Goal: Transaction & Acquisition: Purchase product/service

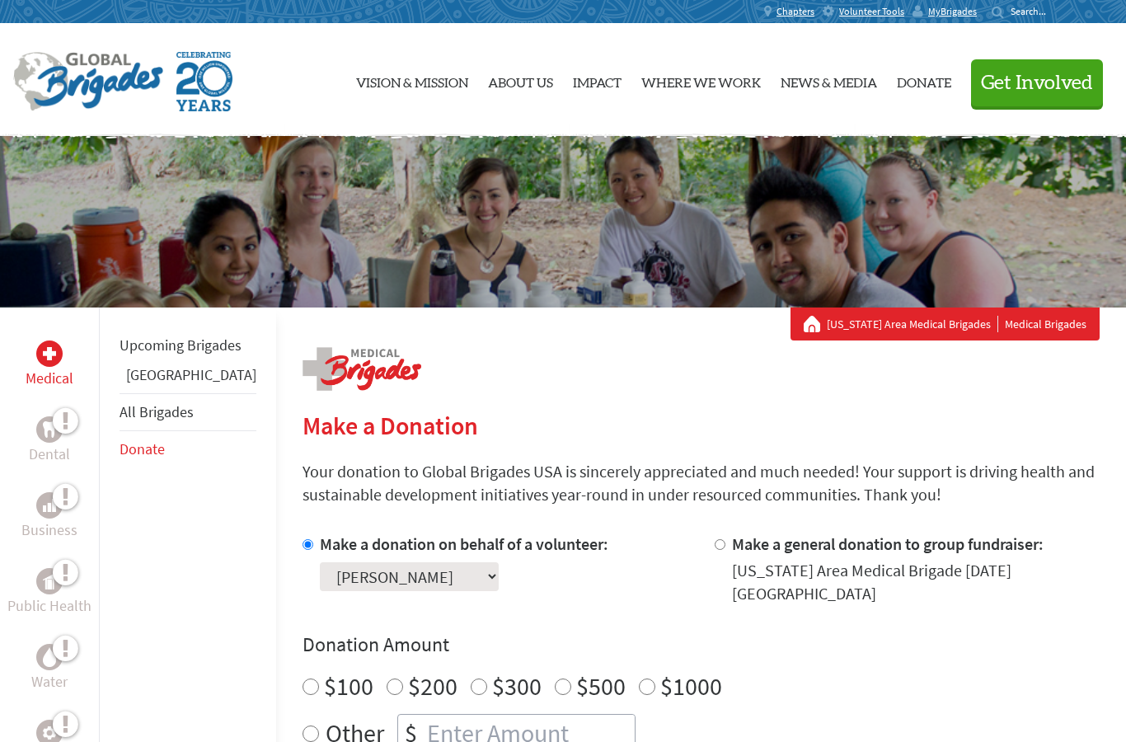
scroll to position [209, 0]
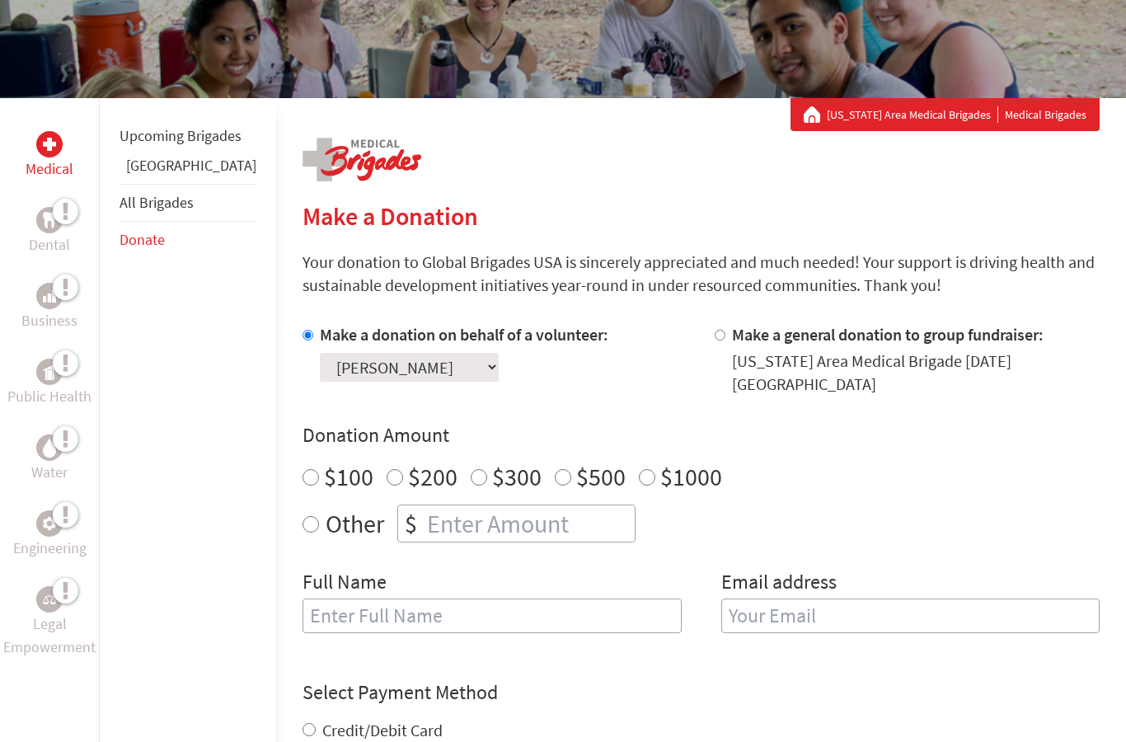
click at [639, 469] on input "$1000" at bounding box center [647, 477] width 16 height 16
radio input "true"
drag, startPoint x: 476, startPoint y: 523, endPoint x: 476, endPoint y: 511, distance: 12.4
click at [476, 523] on input "number" at bounding box center [529, 523] width 211 height 36
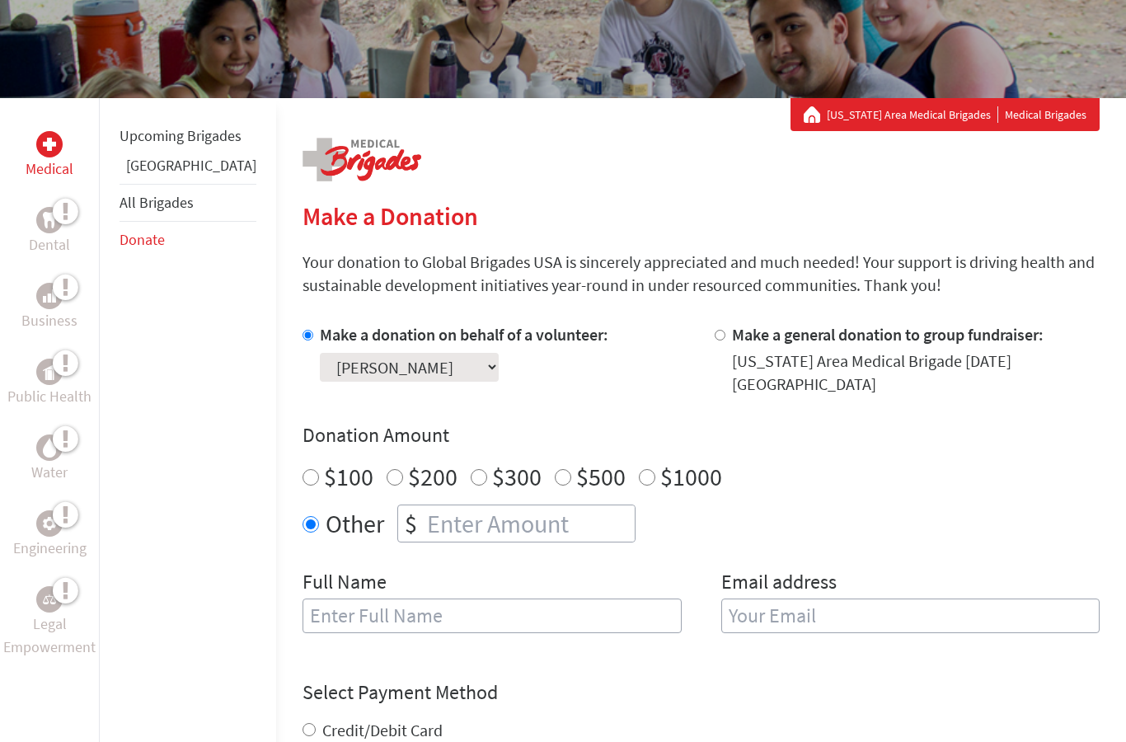
click at [639, 469] on input "$1000" at bounding box center [647, 477] width 16 height 16
radio input "true"
click at [363, 621] on input "text" at bounding box center [491, 615] width 379 height 35
click at [341, 611] on input "[PERSON_NAME]" at bounding box center [491, 615] width 379 height 35
type input "[PERSON_NAME]"
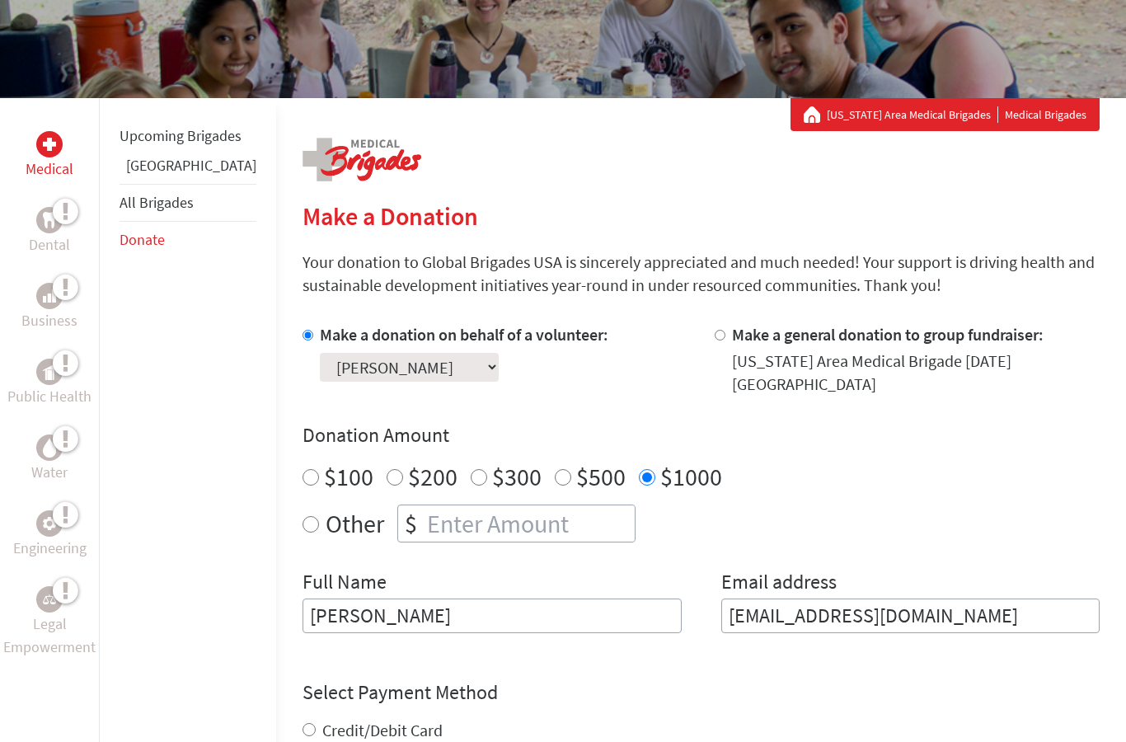
type input "[EMAIL_ADDRESS][DOMAIN_NAME]"
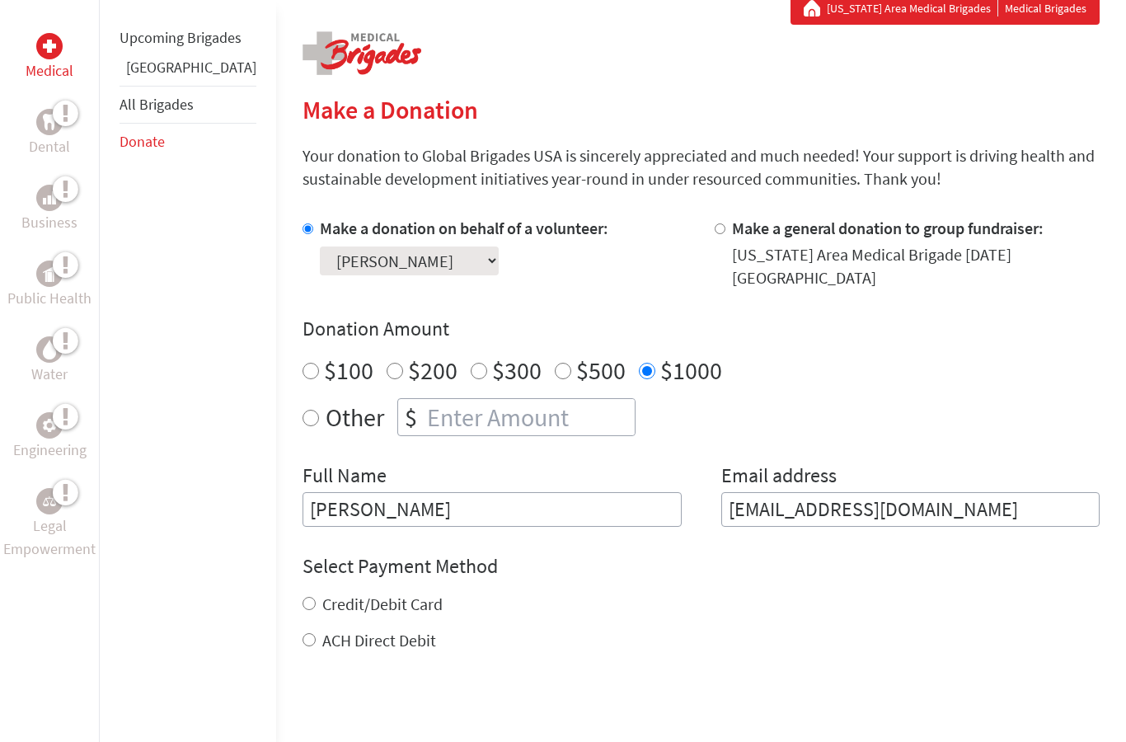
click at [335, 594] on label "Credit/Debit Card" at bounding box center [382, 604] width 120 height 21
click at [316, 598] on input "Credit/Debit Card" at bounding box center [308, 604] width 13 height 13
radio input "true"
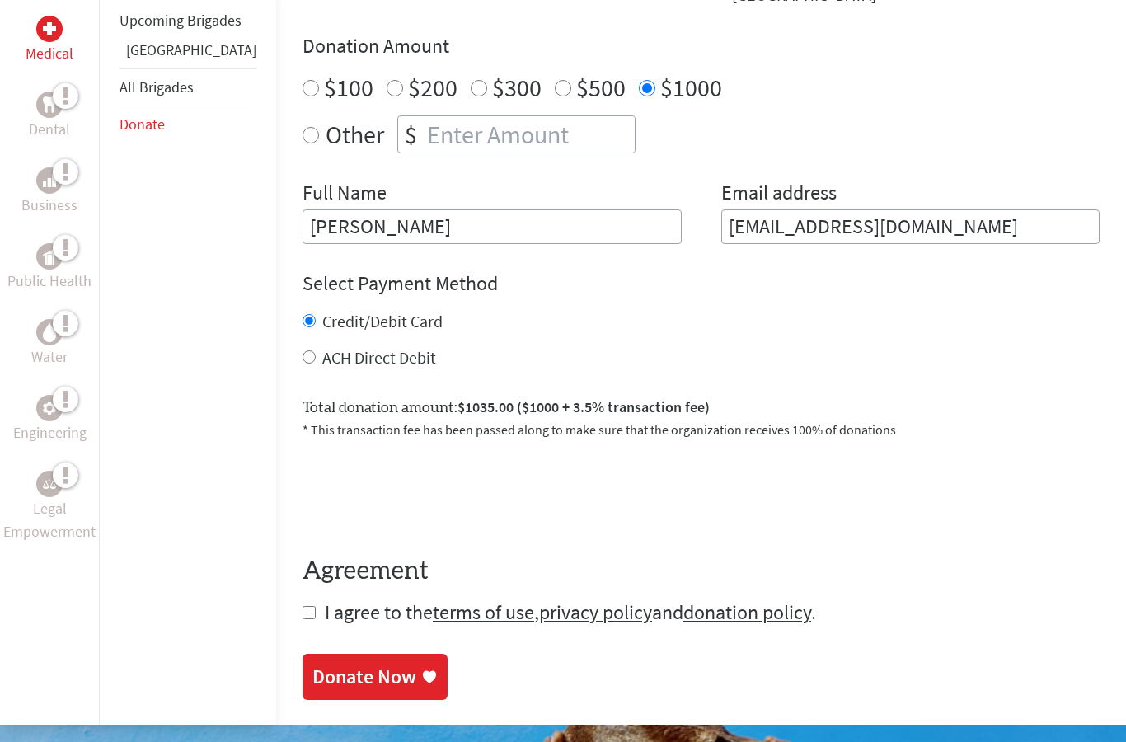
scroll to position [598, 0]
click at [302, 610] on form "Make a donation on behalf of a volunteer: Select a volunteer... [PERSON_NAME] […" at bounding box center [700, 279] width 797 height 691
click at [302, 606] on input "checkbox" at bounding box center [308, 612] width 13 height 13
checkbox input "true"
click at [321, 677] on div "Donate Now" at bounding box center [364, 676] width 104 height 26
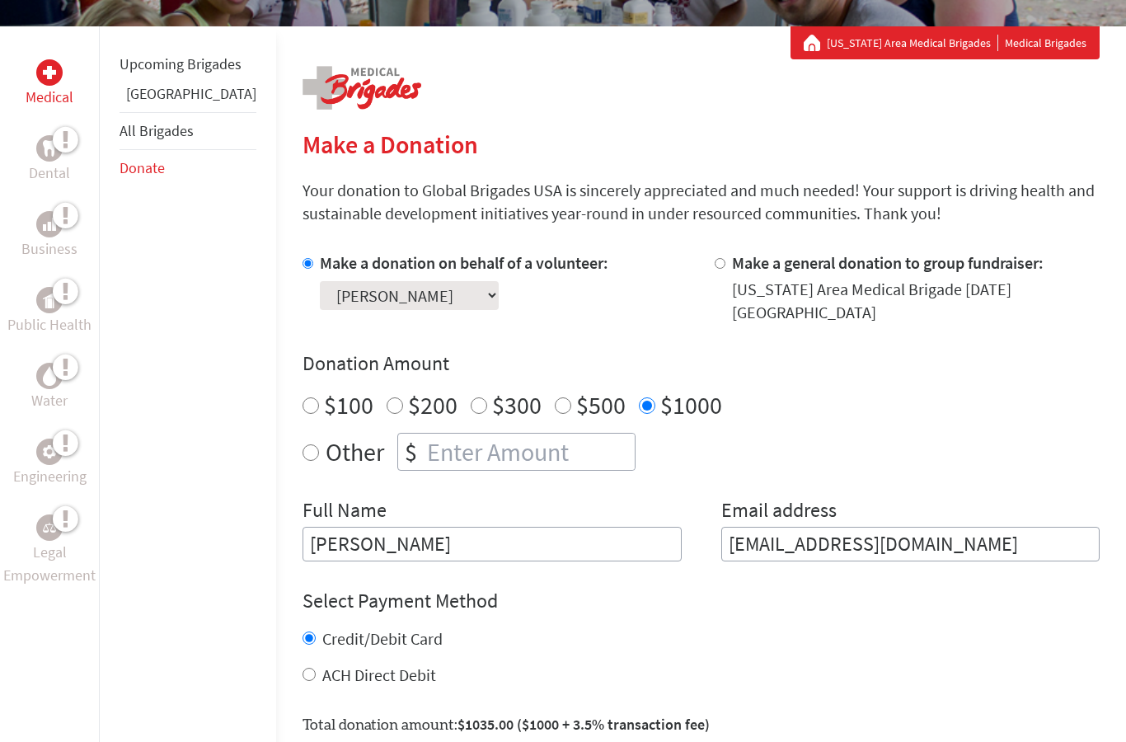
scroll to position [314, 0]
